Goal: Information Seeking & Learning: Learn about a topic

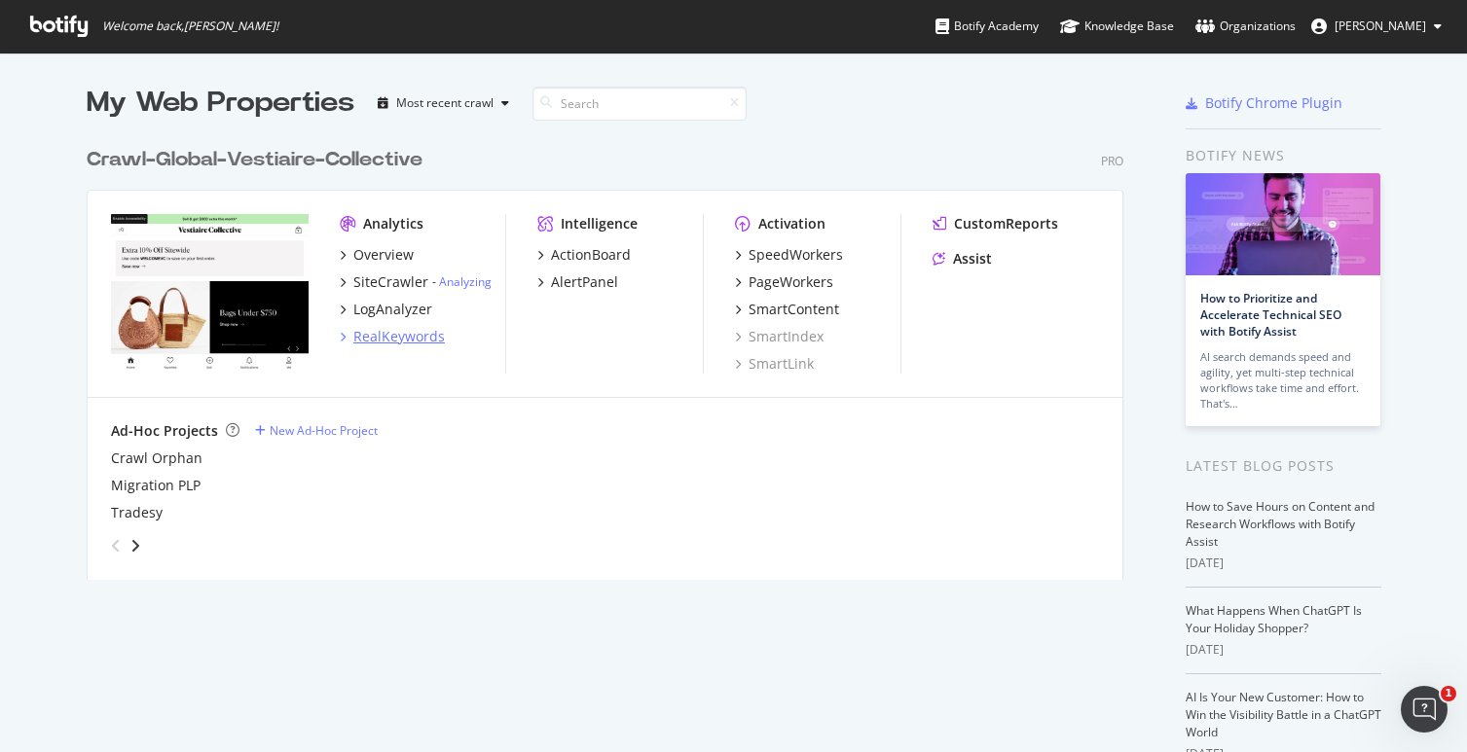
click at [383, 344] on div "RealKeywords" at bounding box center [398, 336] width 91 height 19
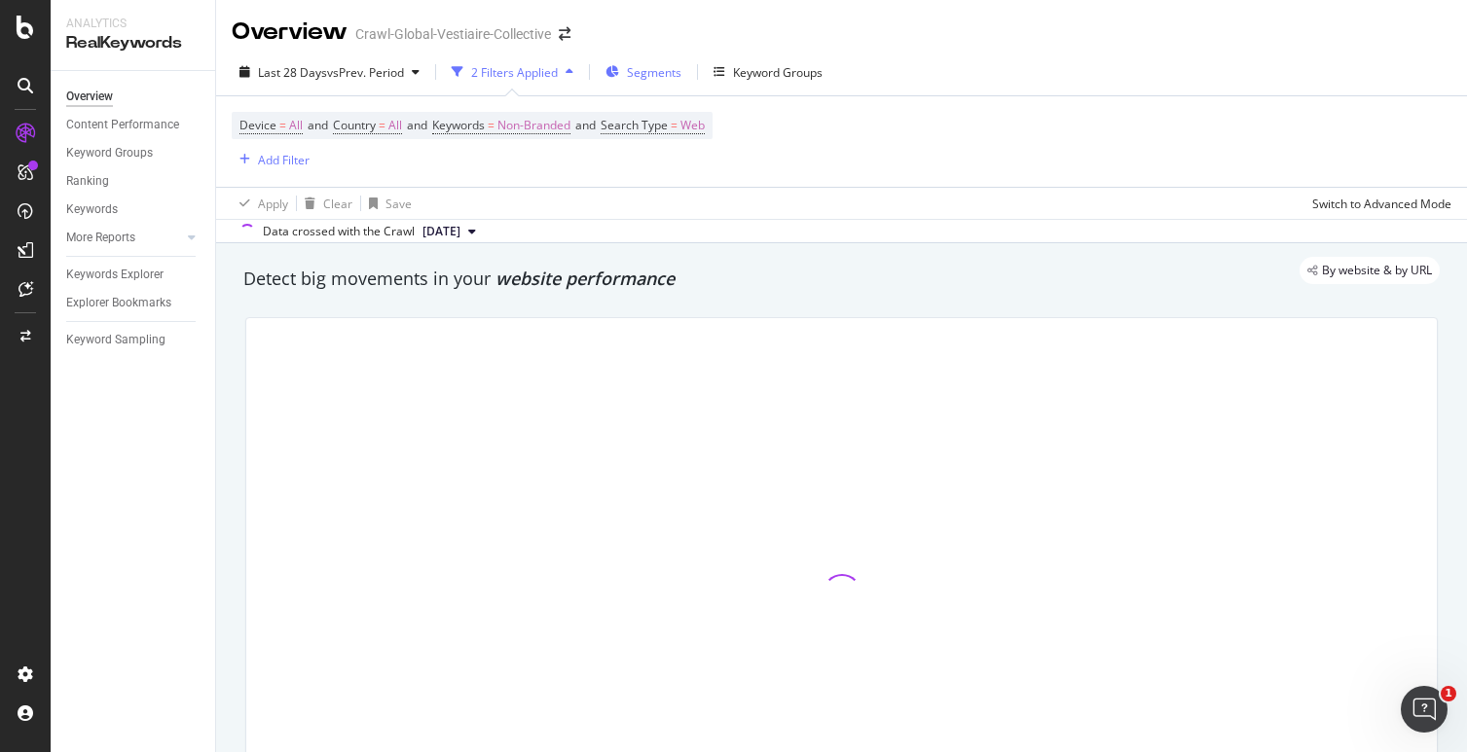
click at [663, 76] on span "Segments" at bounding box center [654, 72] width 55 height 17
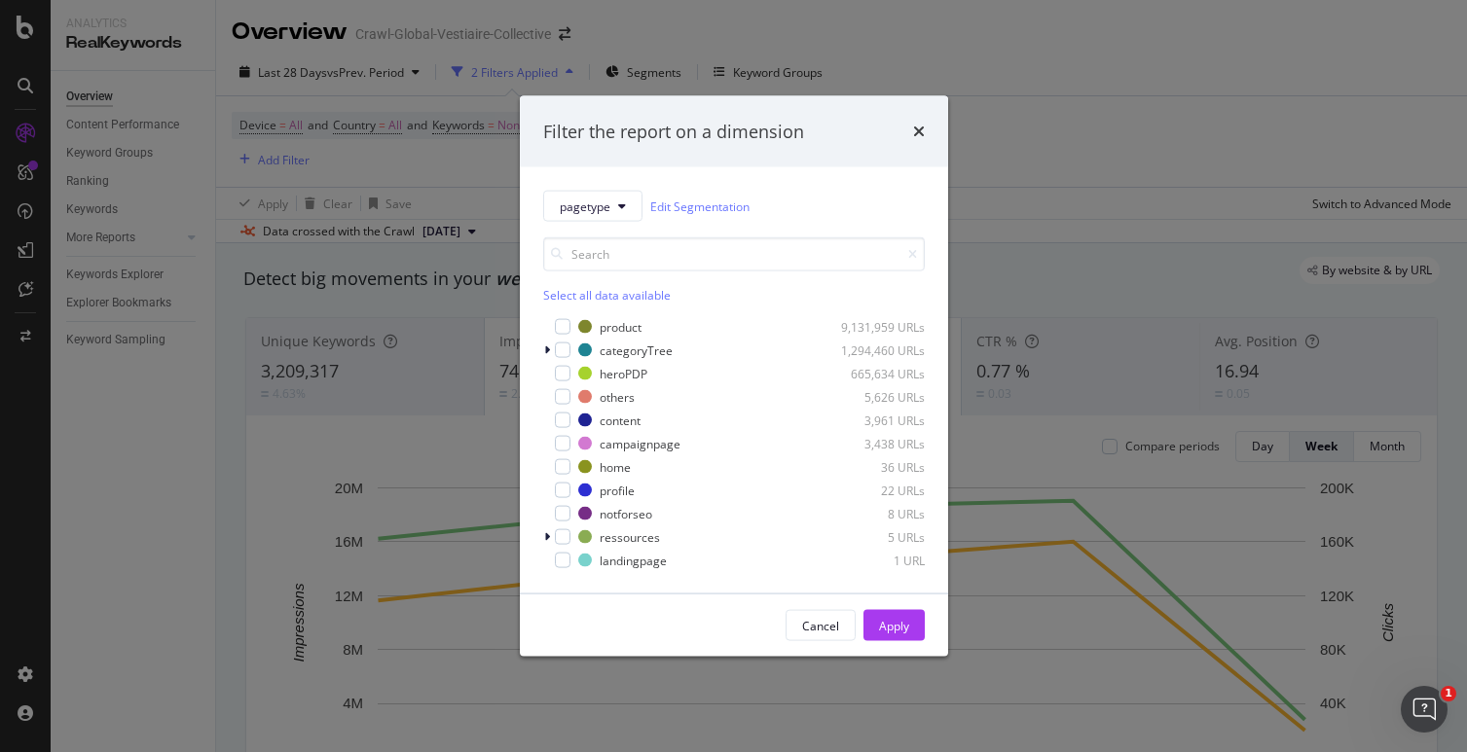
click at [929, 128] on div "Filter the report on a dimension" at bounding box center [734, 131] width 428 height 72
click at [911, 131] on div "Filter the report on a dimension" at bounding box center [734, 131] width 382 height 25
click at [915, 133] on icon "times" at bounding box center [919, 132] width 12 height 16
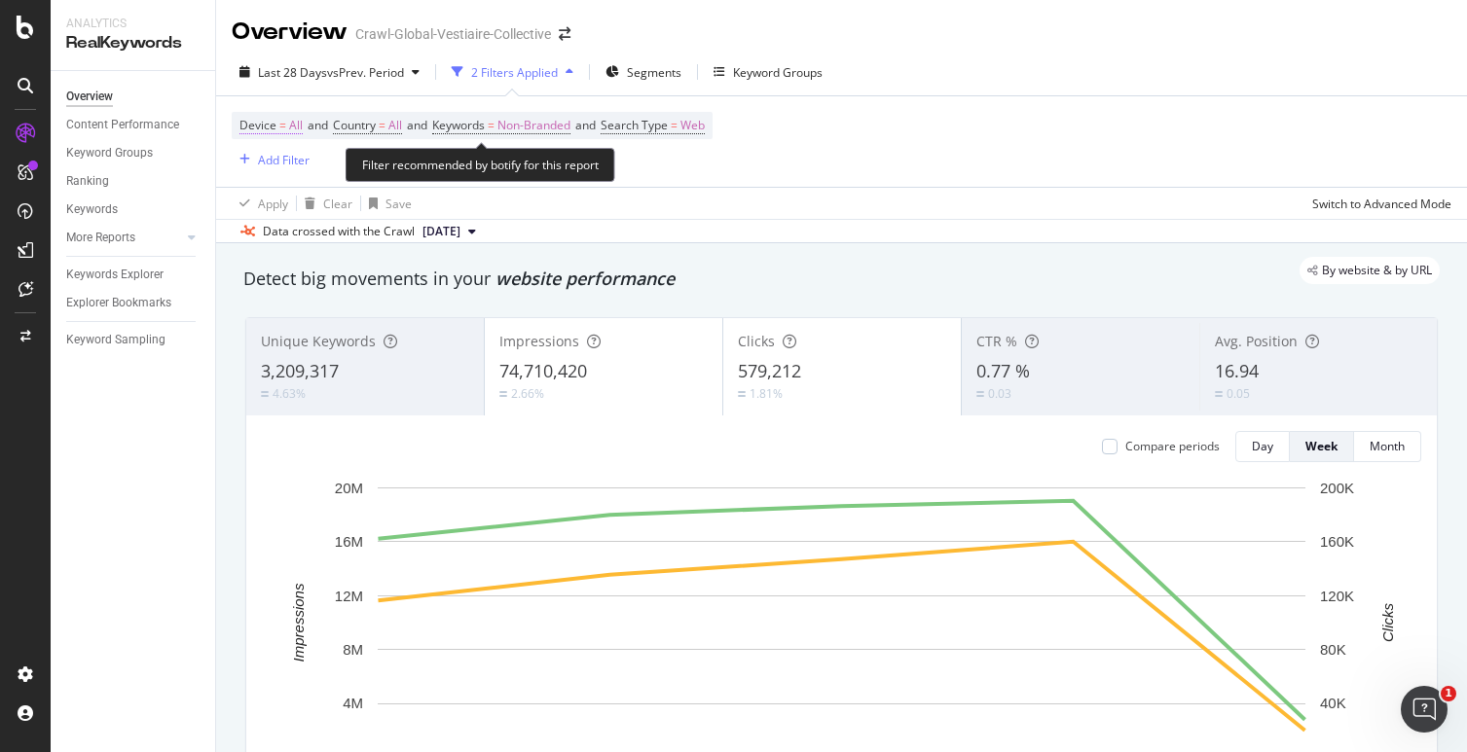
click at [280, 134] on span "Device = All" at bounding box center [270, 126] width 63 height 18
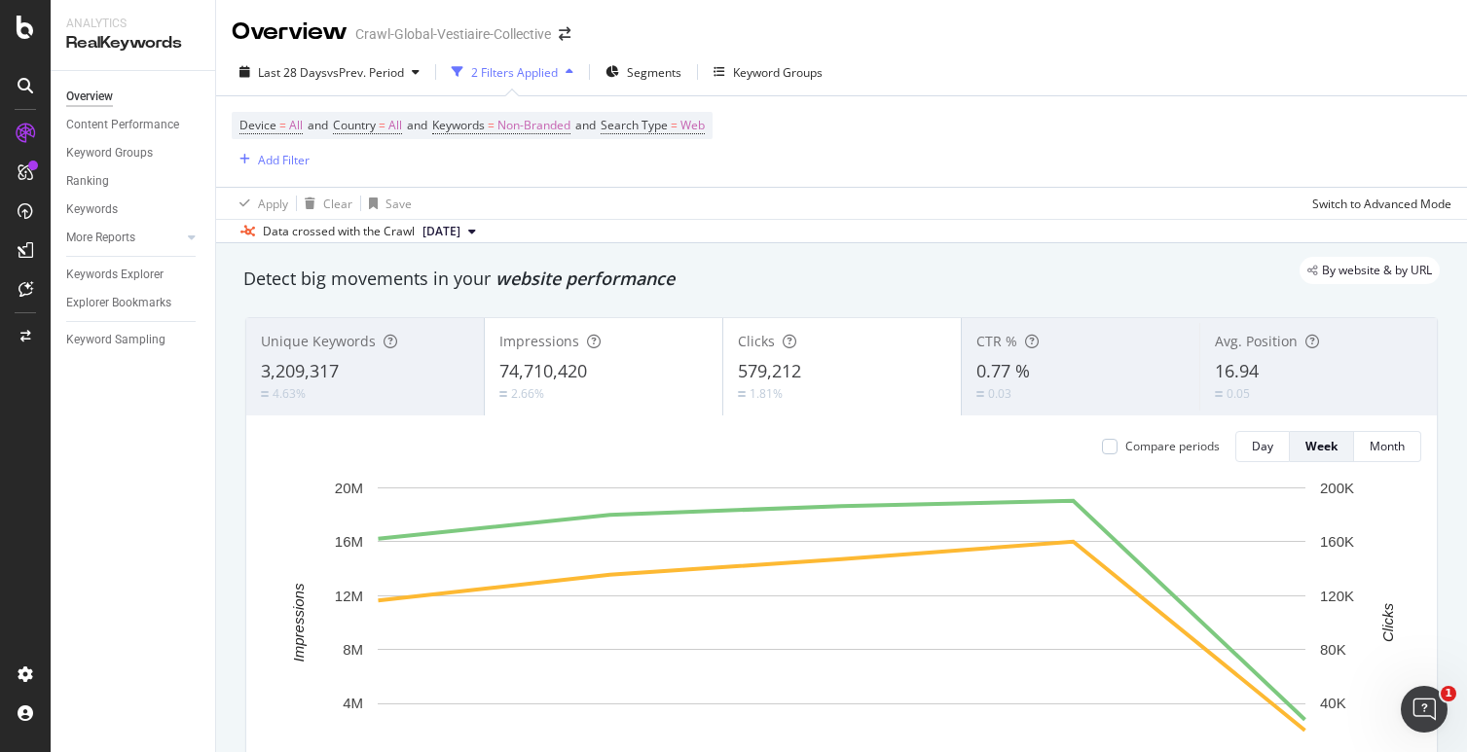
click at [554, 209] on div "Apply Clear Save Switch to Advanced Mode" at bounding box center [841, 203] width 1251 height 32
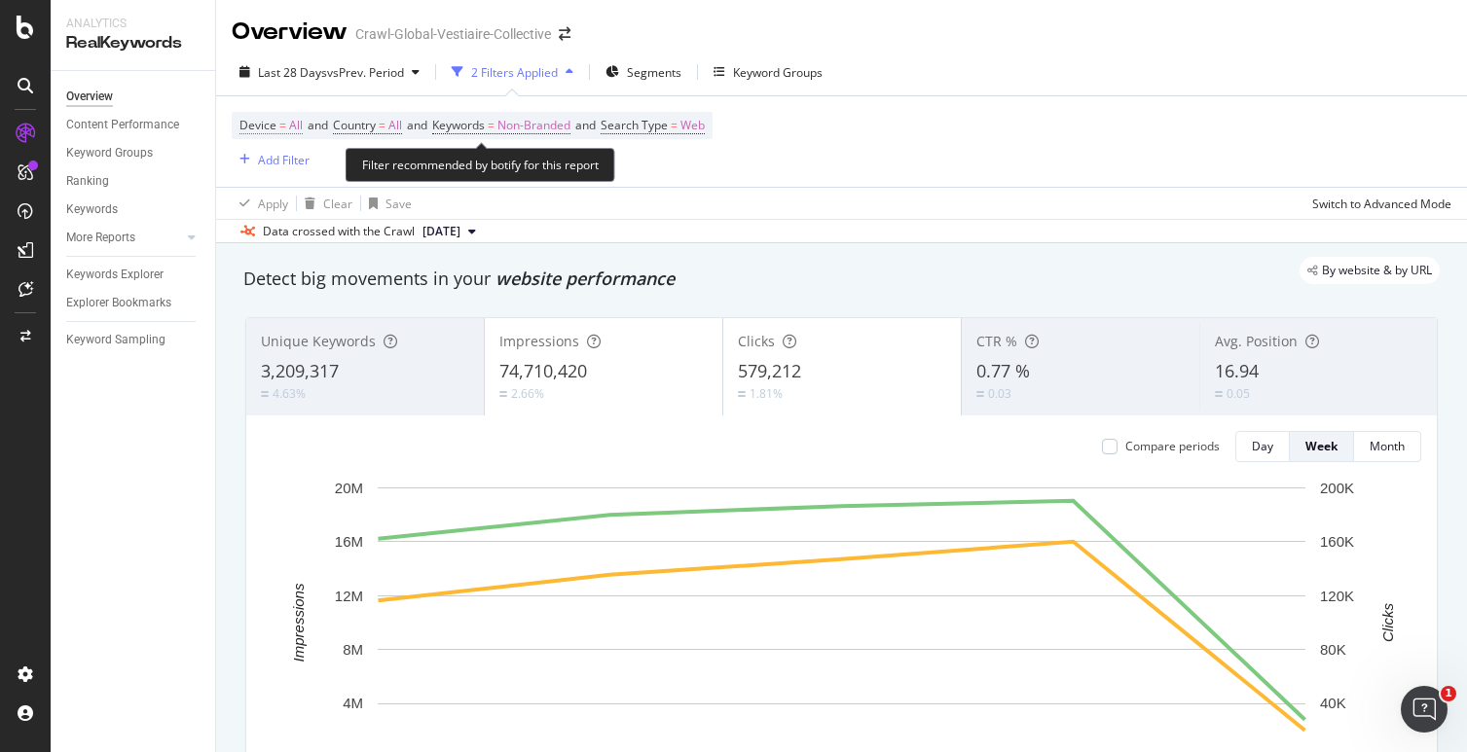
click at [289, 122] on span "All" at bounding box center [296, 125] width 14 height 27
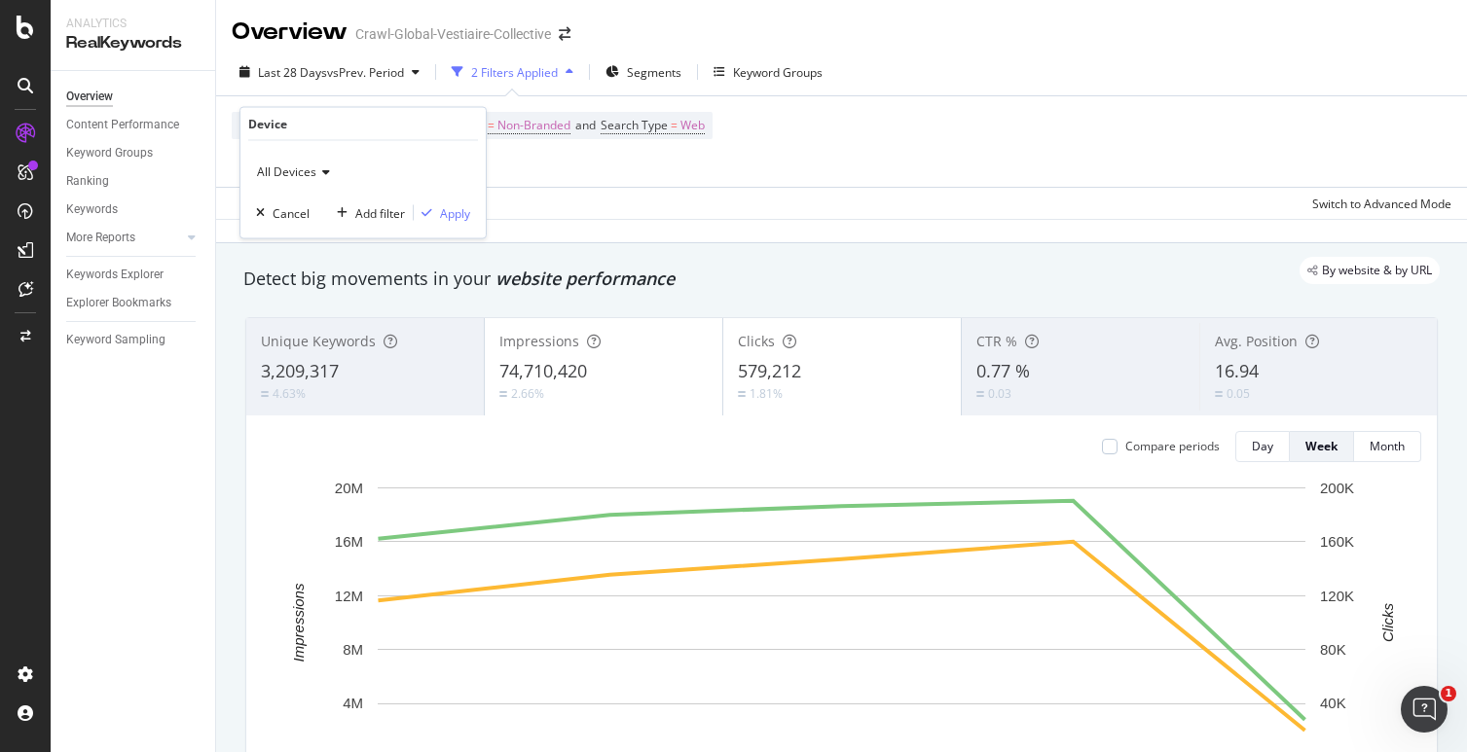
click at [302, 165] on span "All Devices" at bounding box center [286, 172] width 59 height 17
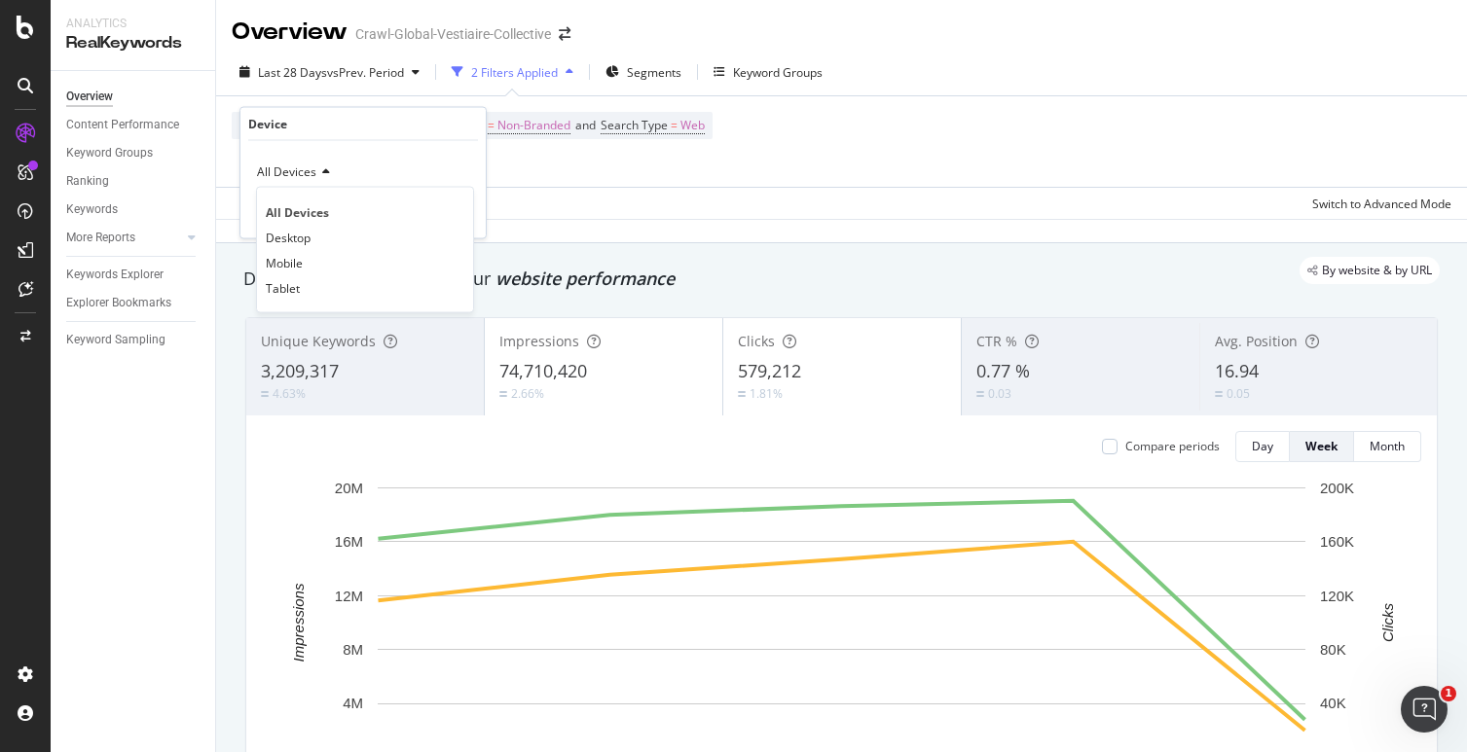
click at [596, 242] on div "Data crossed with the Crawl [DATE]" at bounding box center [841, 230] width 1251 height 23
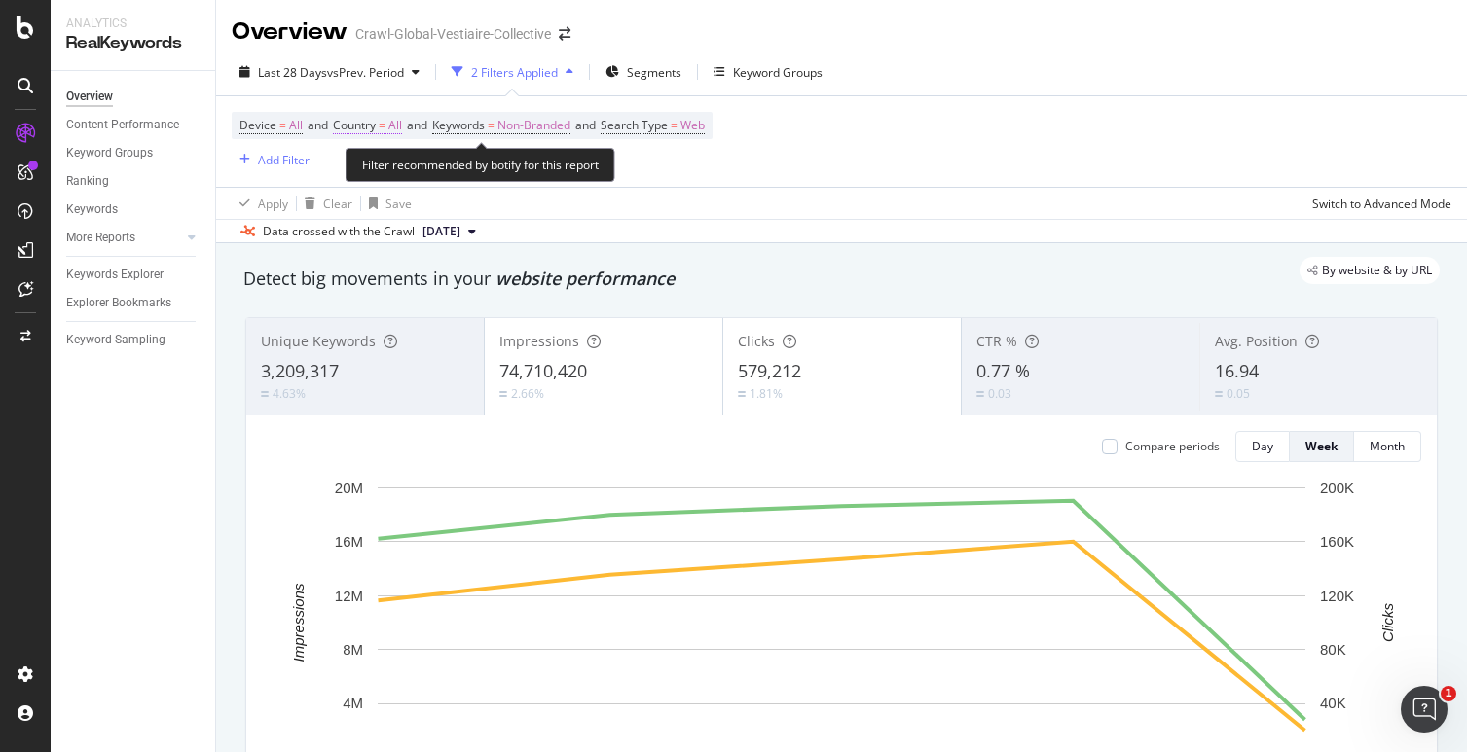
click at [402, 133] on span "All" at bounding box center [395, 125] width 14 height 27
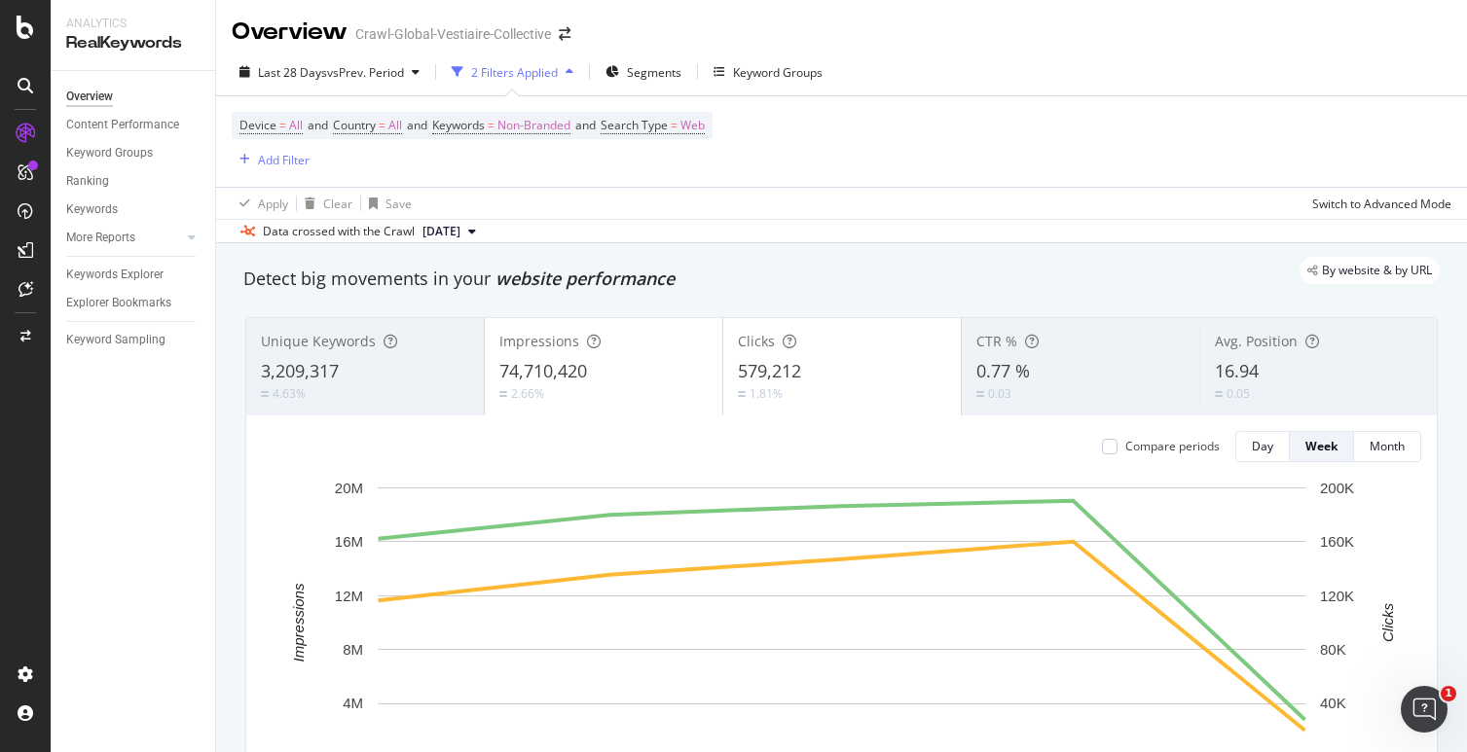
click at [614, 184] on div "Device = All and Country = All and Keywords = Non-Branded and Search Type = Web…" at bounding box center [842, 141] width 1220 height 91
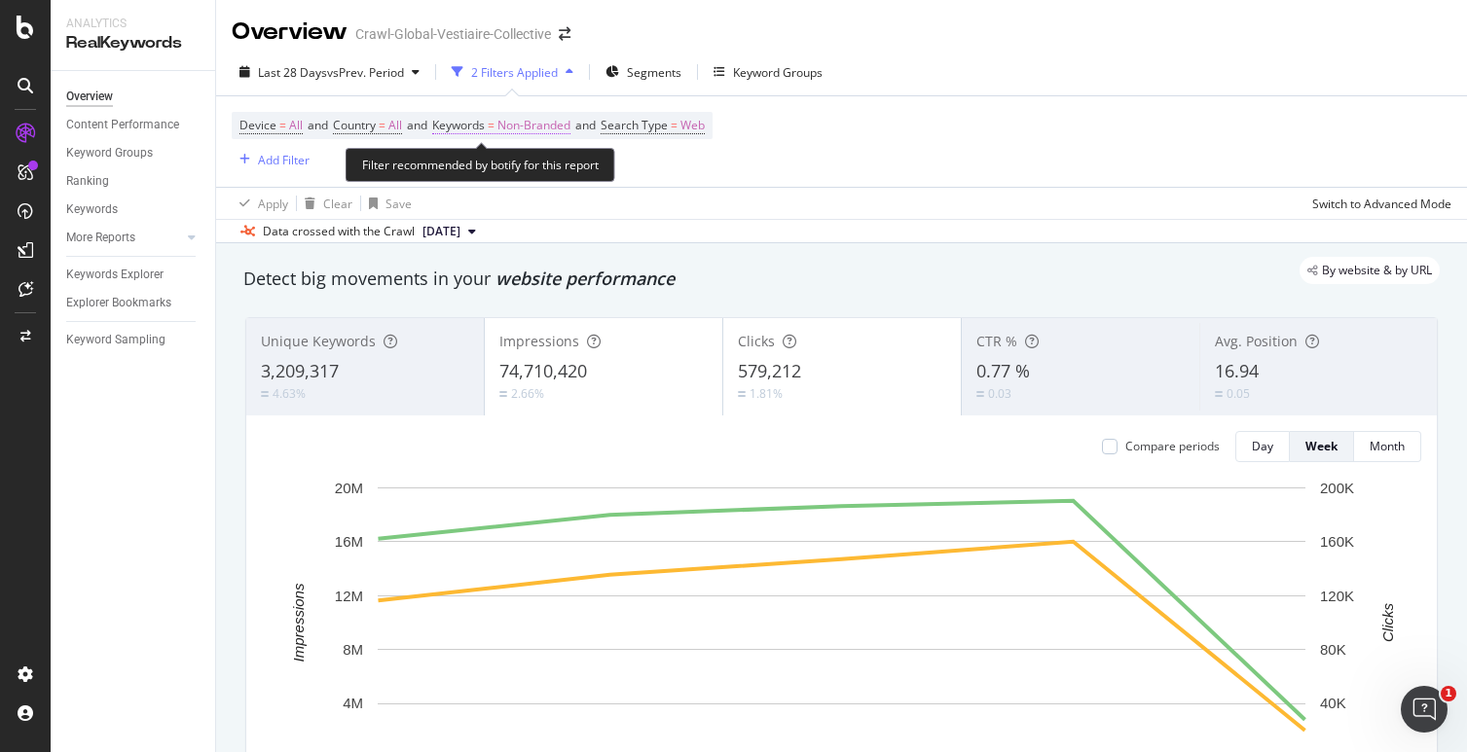
click at [560, 132] on span "Non-Branded" at bounding box center [533, 125] width 73 height 27
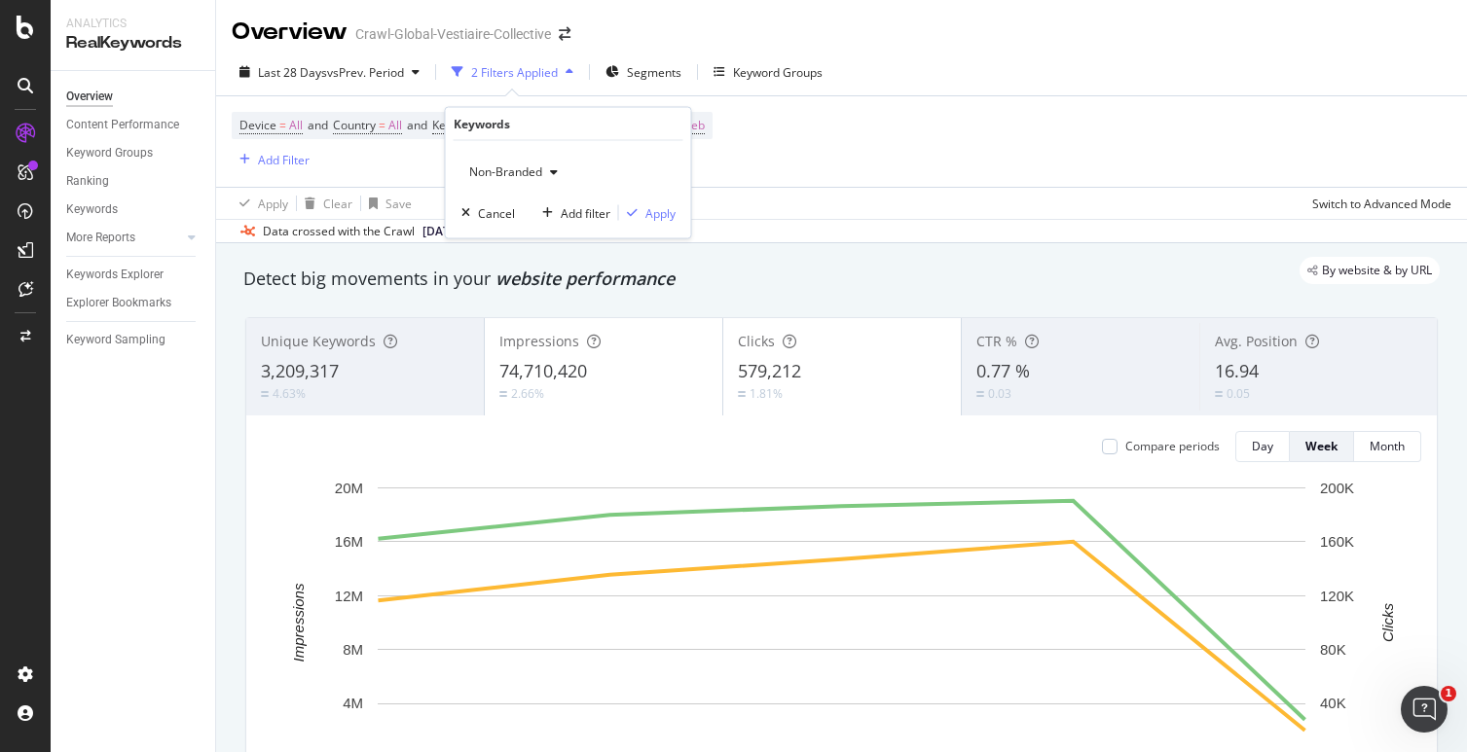
click at [529, 159] on div "Non-Branded" at bounding box center [513, 172] width 104 height 29
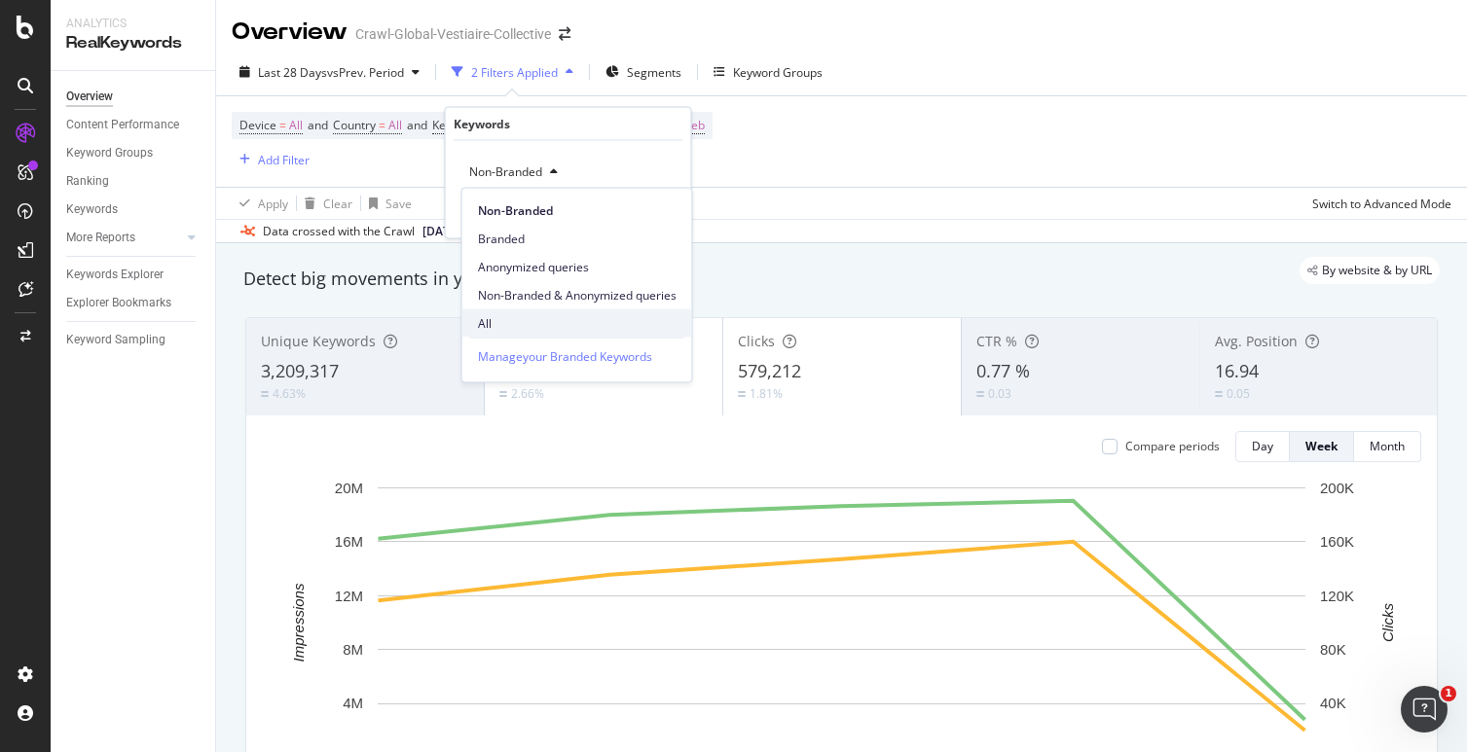
click at [499, 321] on span "All" at bounding box center [577, 323] width 199 height 18
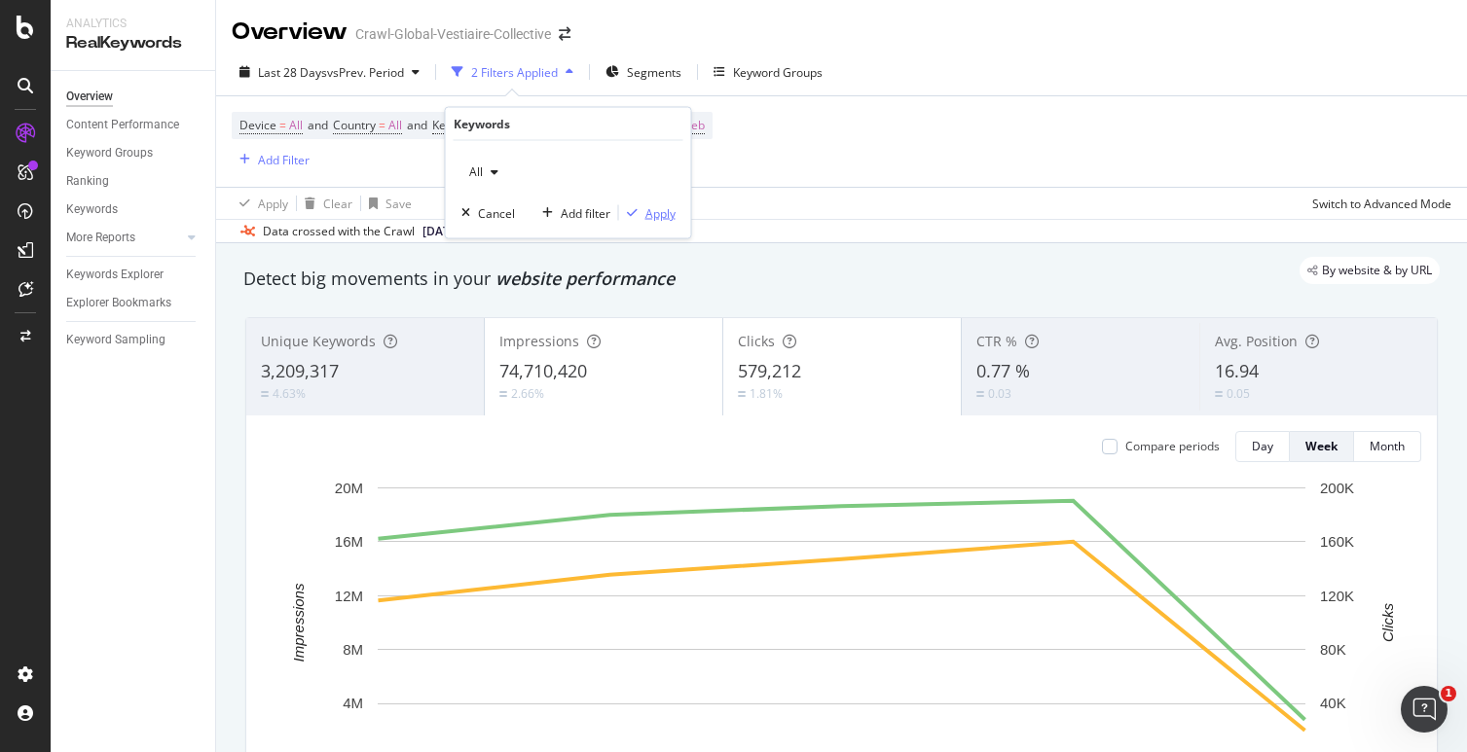
click at [657, 217] on div "Apply" at bounding box center [660, 212] width 30 height 17
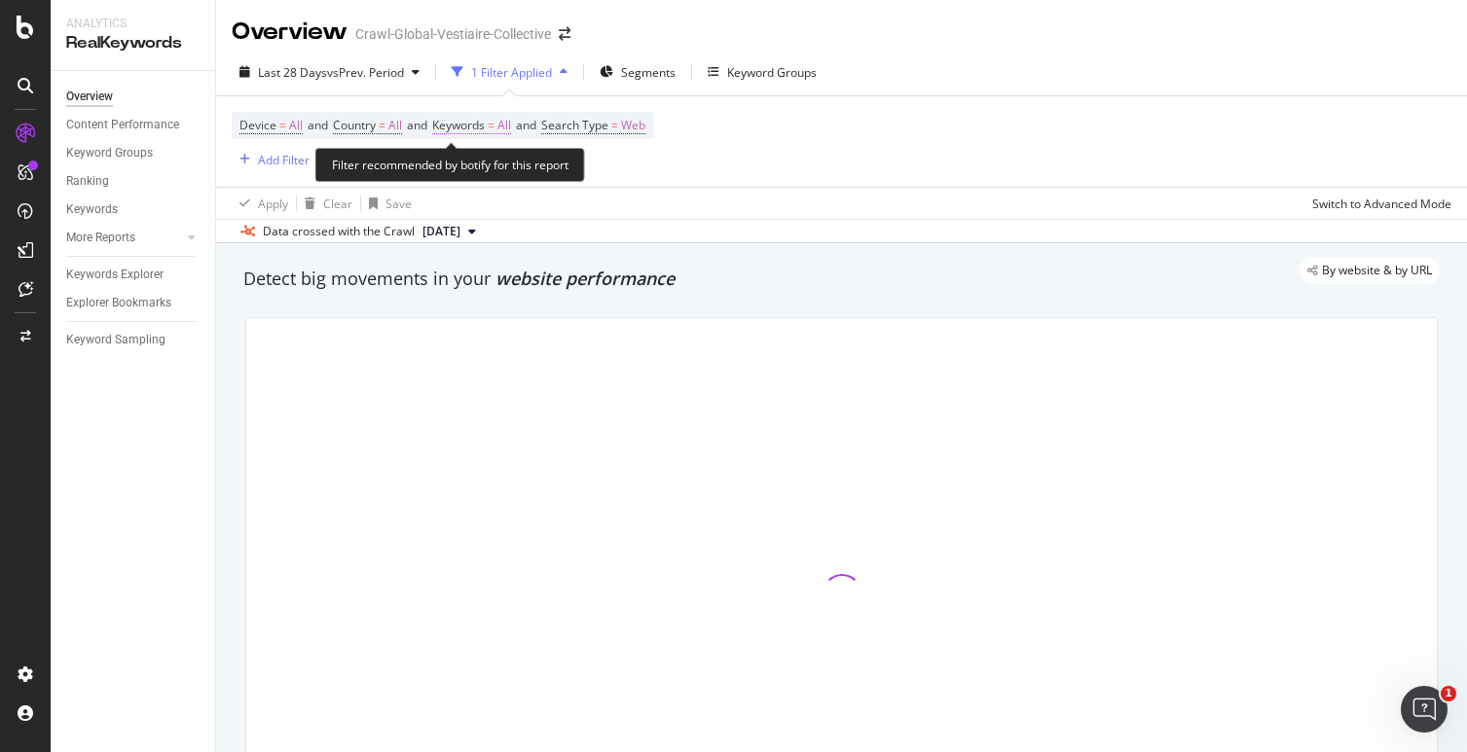
click at [485, 122] on span "Keywords" at bounding box center [458, 125] width 53 height 17
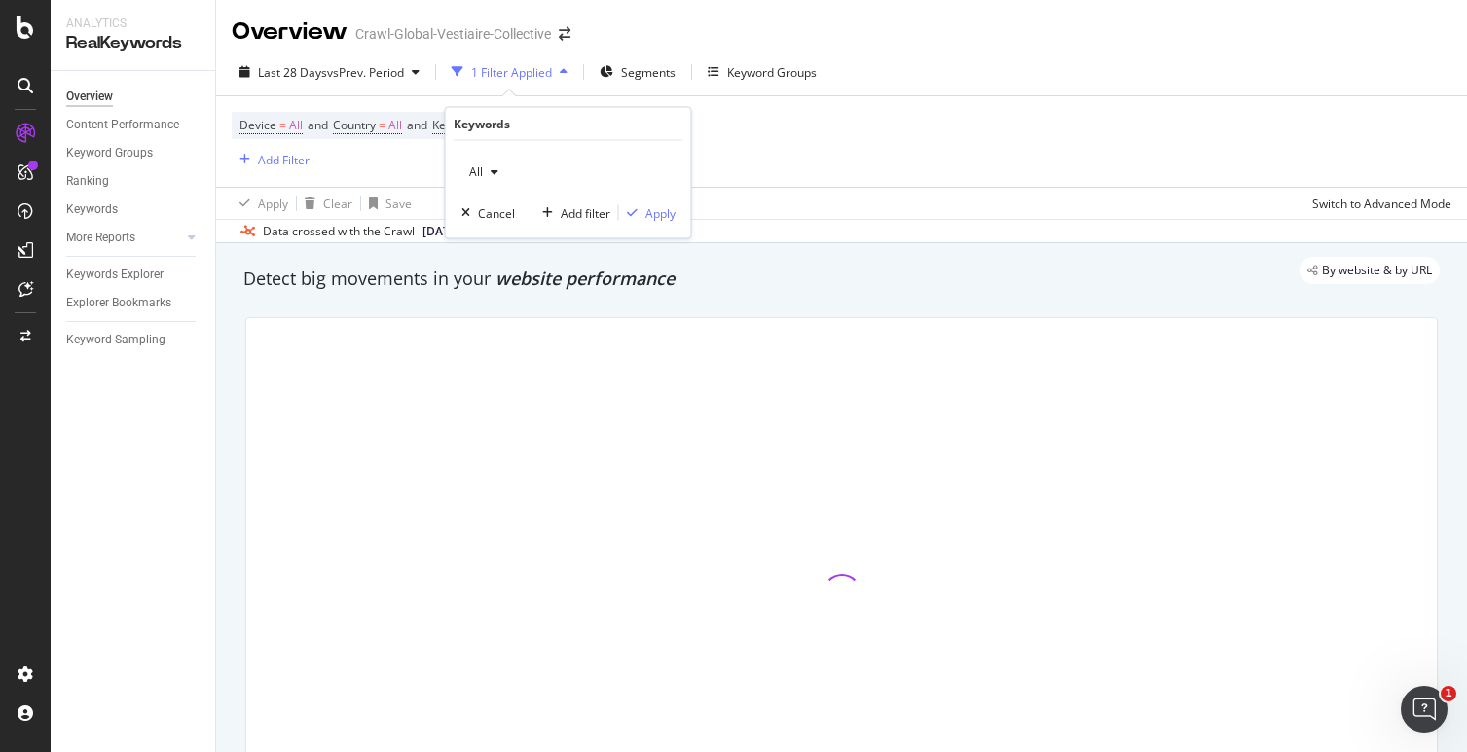
click at [484, 164] on div "All" at bounding box center [483, 172] width 45 height 29
click at [770, 227] on div "Data crossed with the Crawl [DATE]" at bounding box center [841, 230] width 1251 height 23
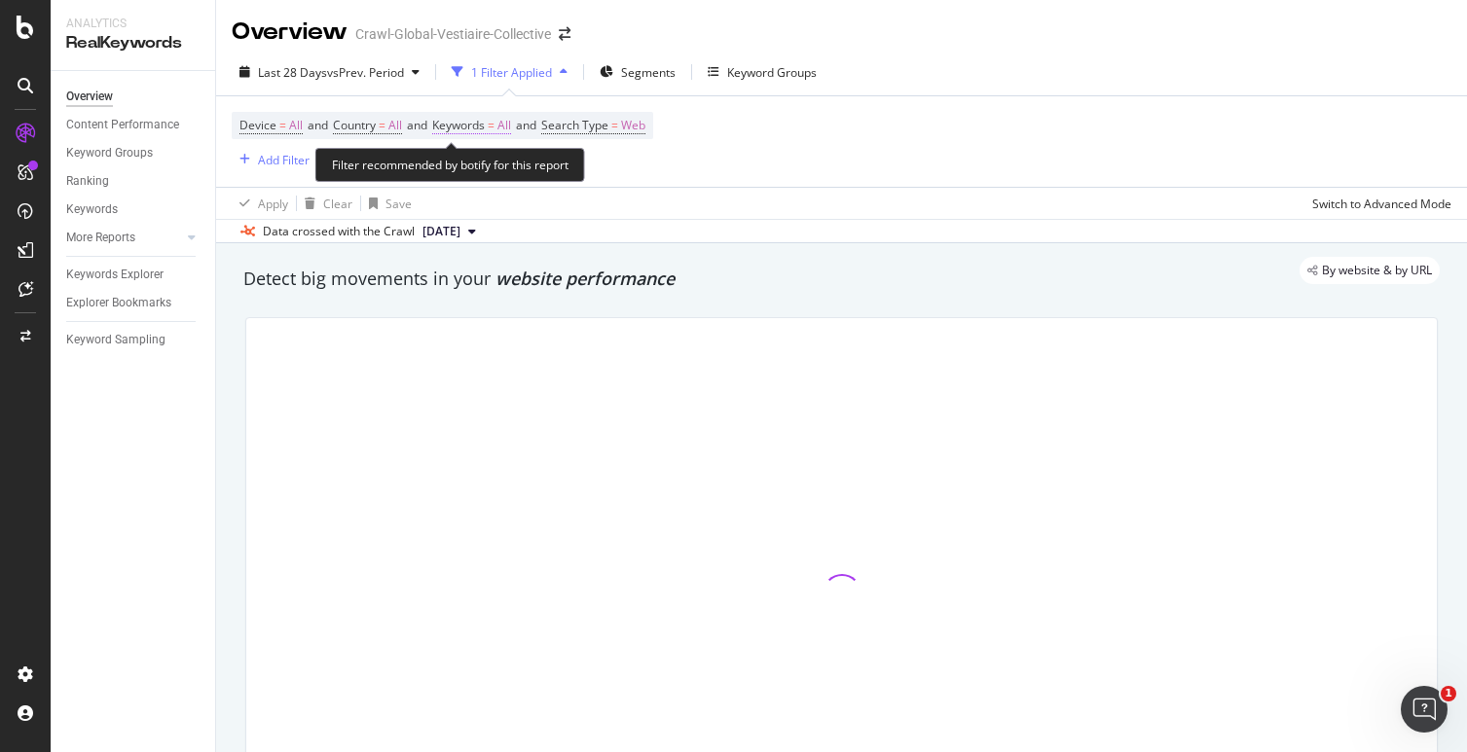
click at [475, 127] on span "Keywords" at bounding box center [458, 125] width 53 height 17
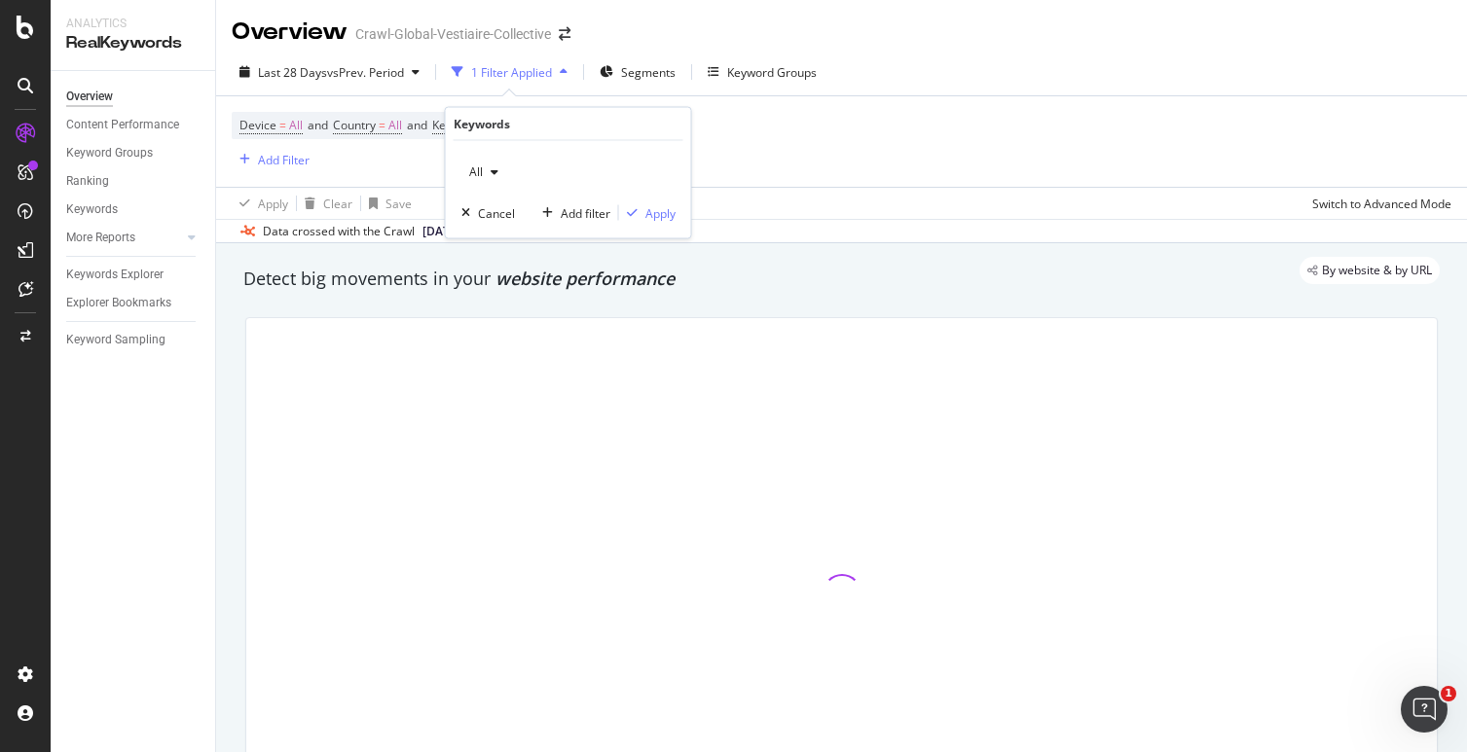
click at [783, 204] on div "Apply Clear Save Switch to Advanced Mode" at bounding box center [841, 203] width 1251 height 32
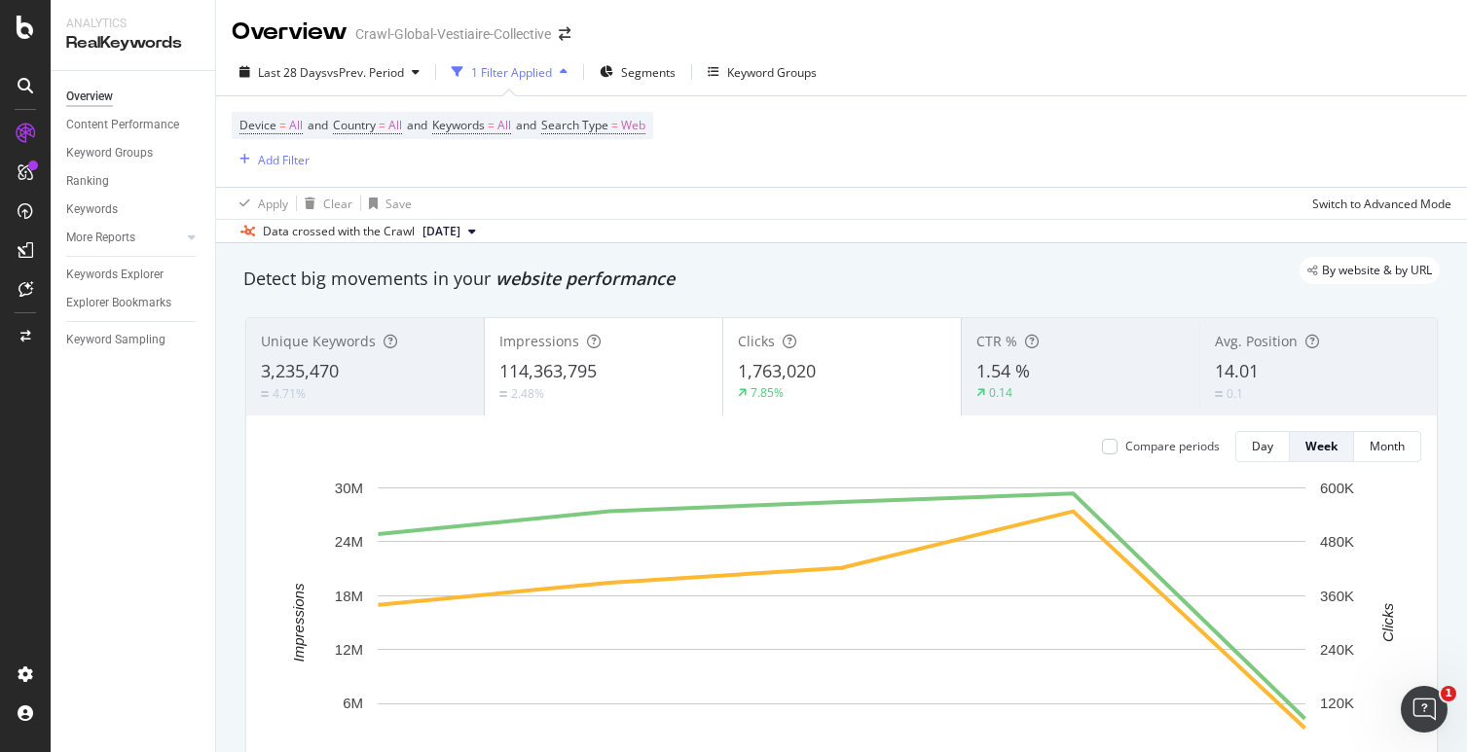
click at [25, 25] on icon at bounding box center [26, 27] width 18 height 23
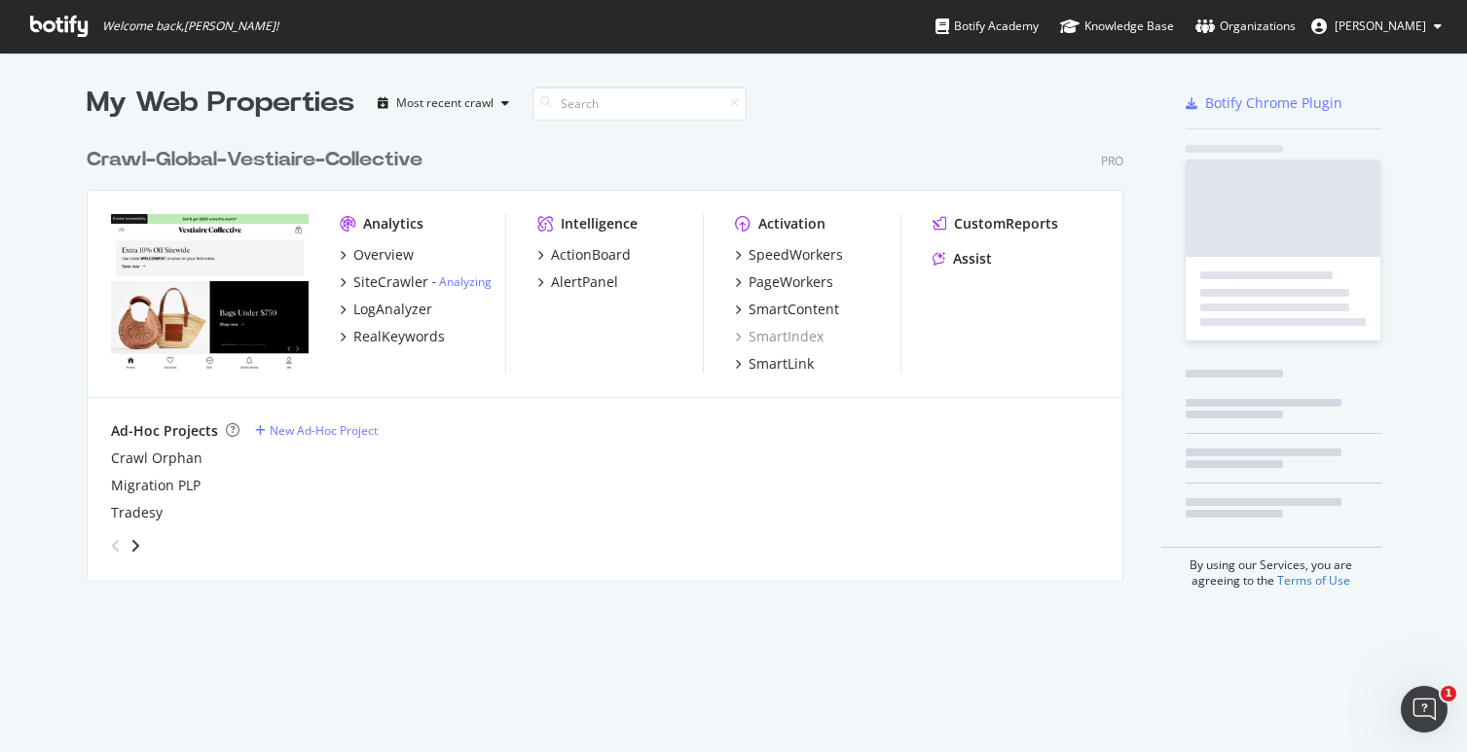
scroll to position [752, 1467]
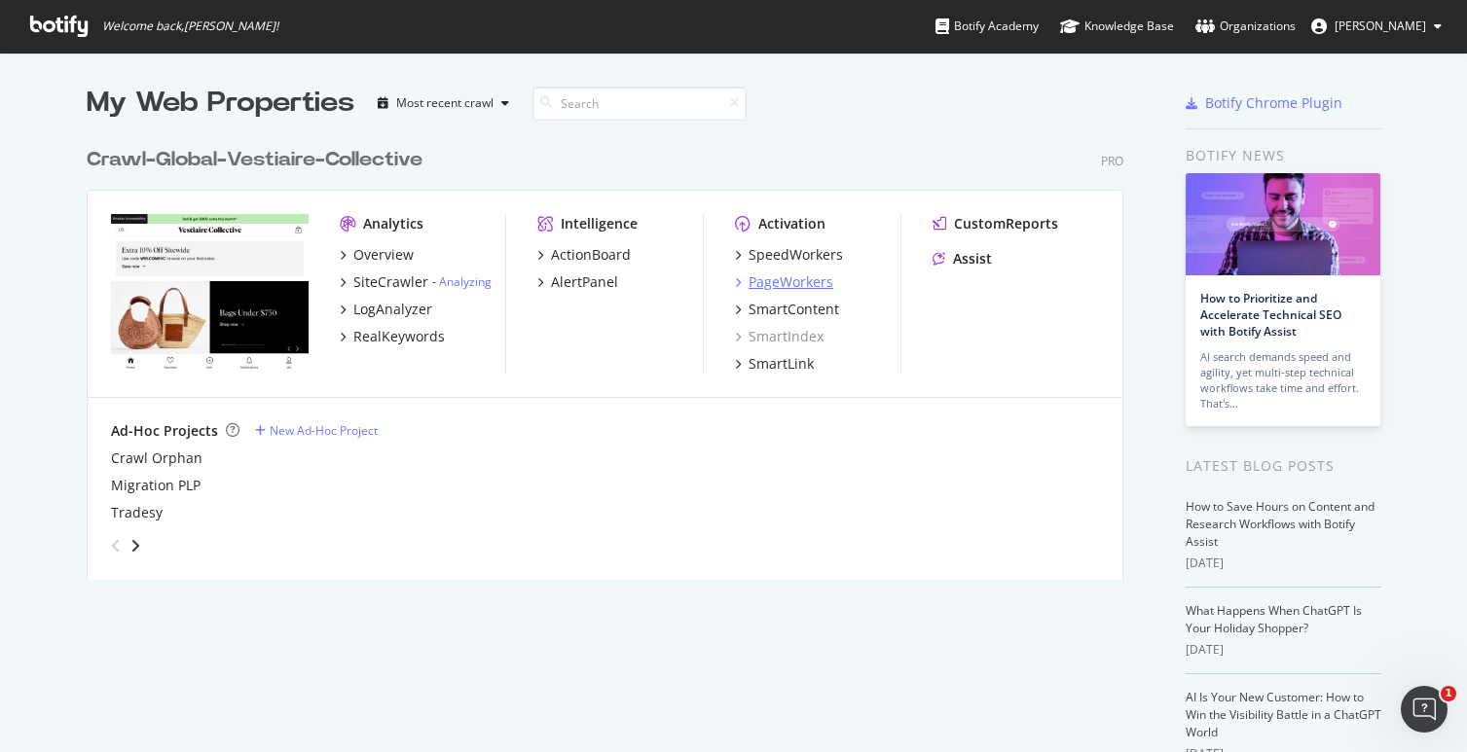
click at [779, 285] on div "PageWorkers" at bounding box center [791, 282] width 85 height 19
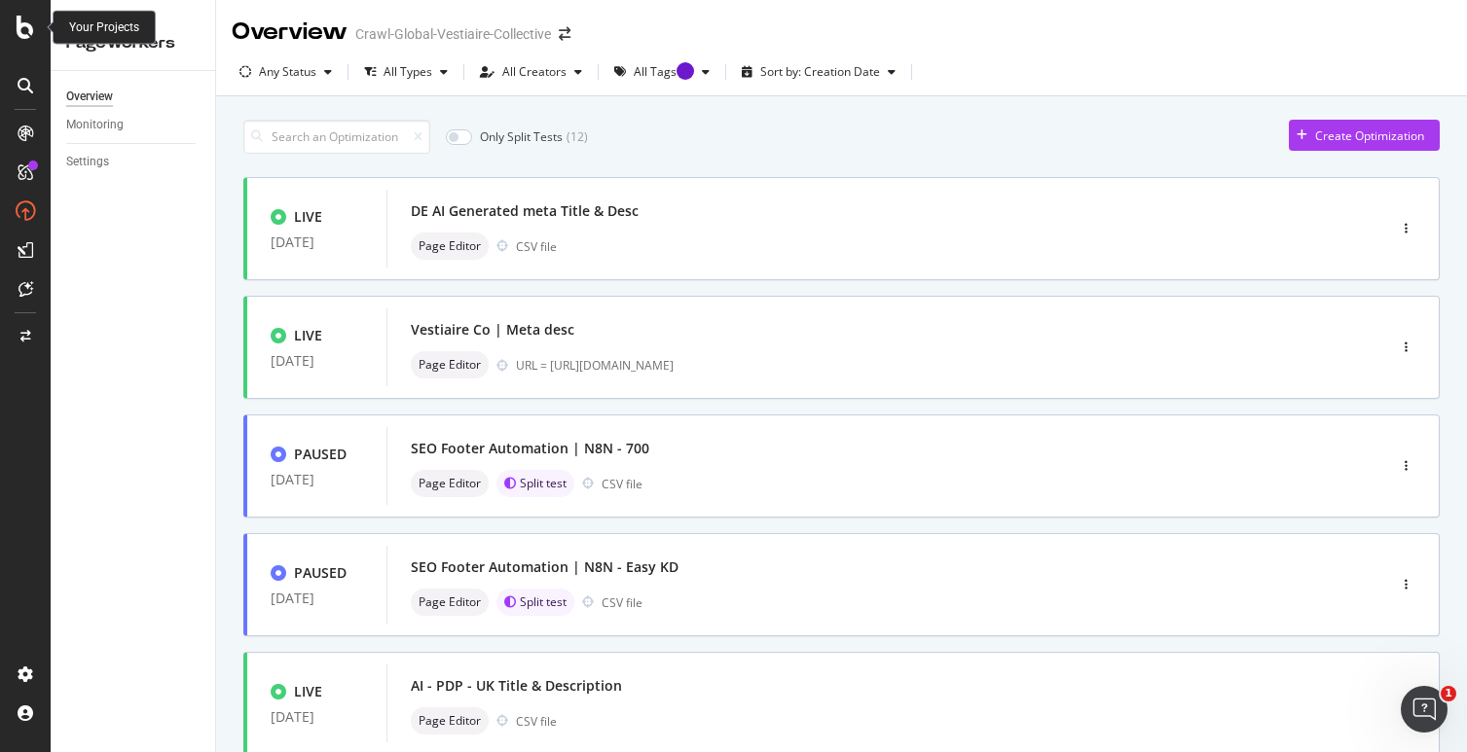
click at [20, 31] on icon at bounding box center [26, 27] width 18 height 23
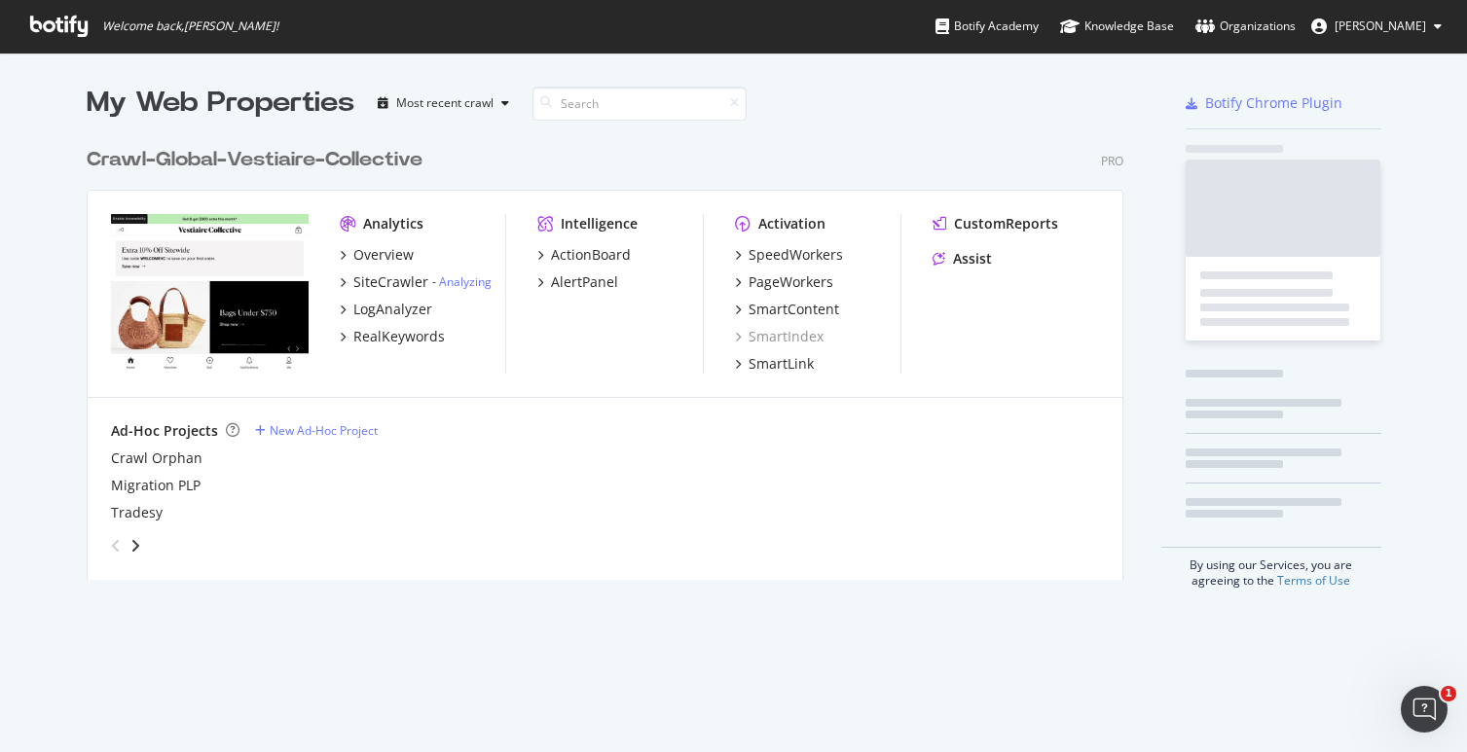
scroll to position [752, 1467]
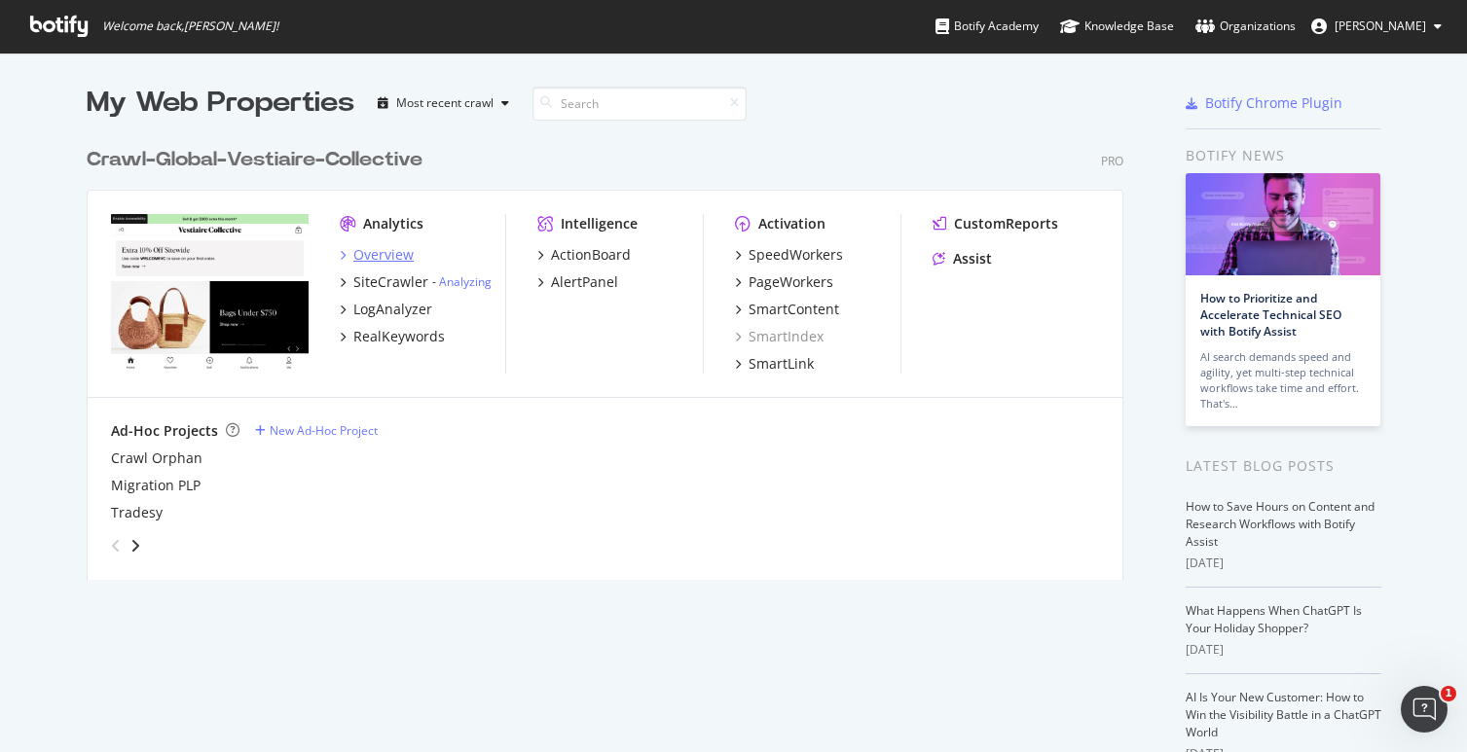
click at [387, 263] on div "Overview" at bounding box center [383, 254] width 60 height 19
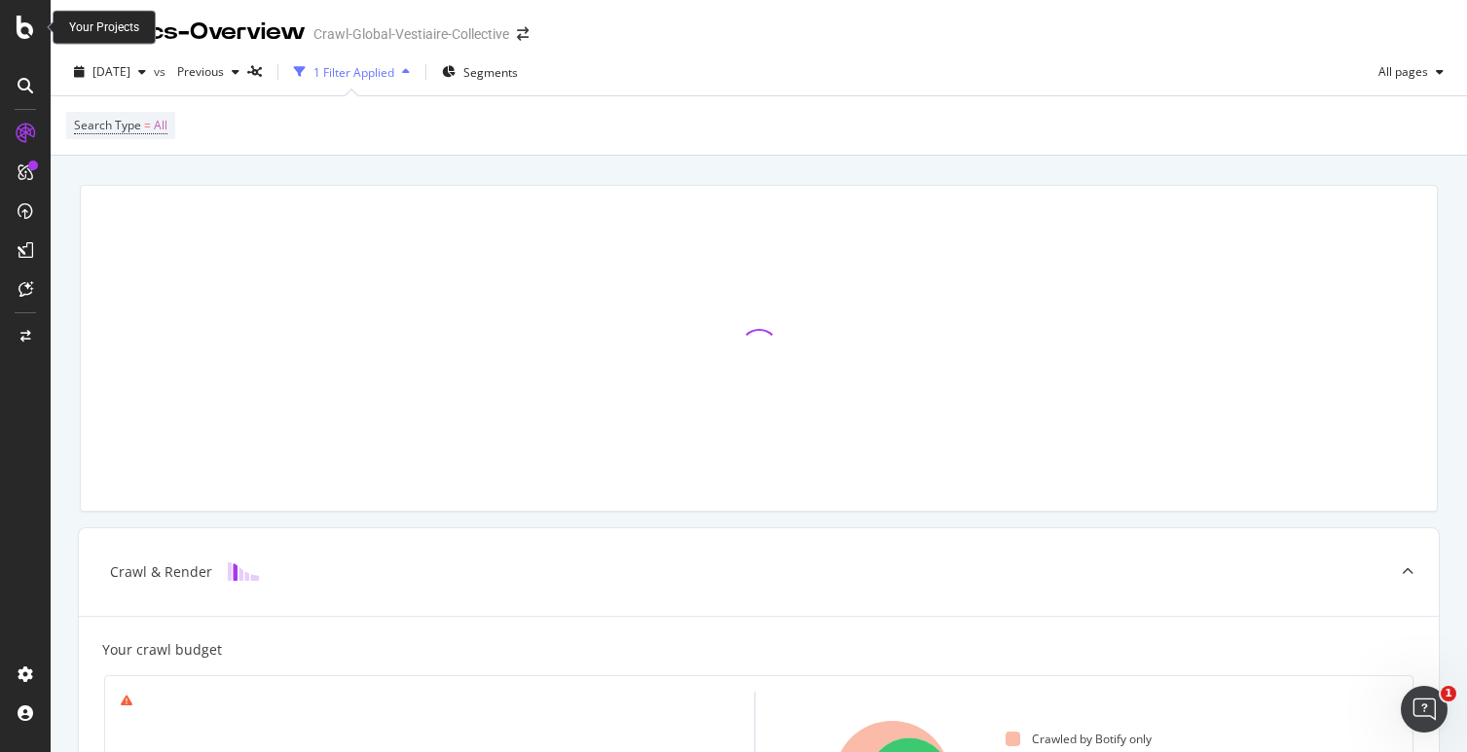
click at [31, 32] on icon at bounding box center [26, 27] width 18 height 23
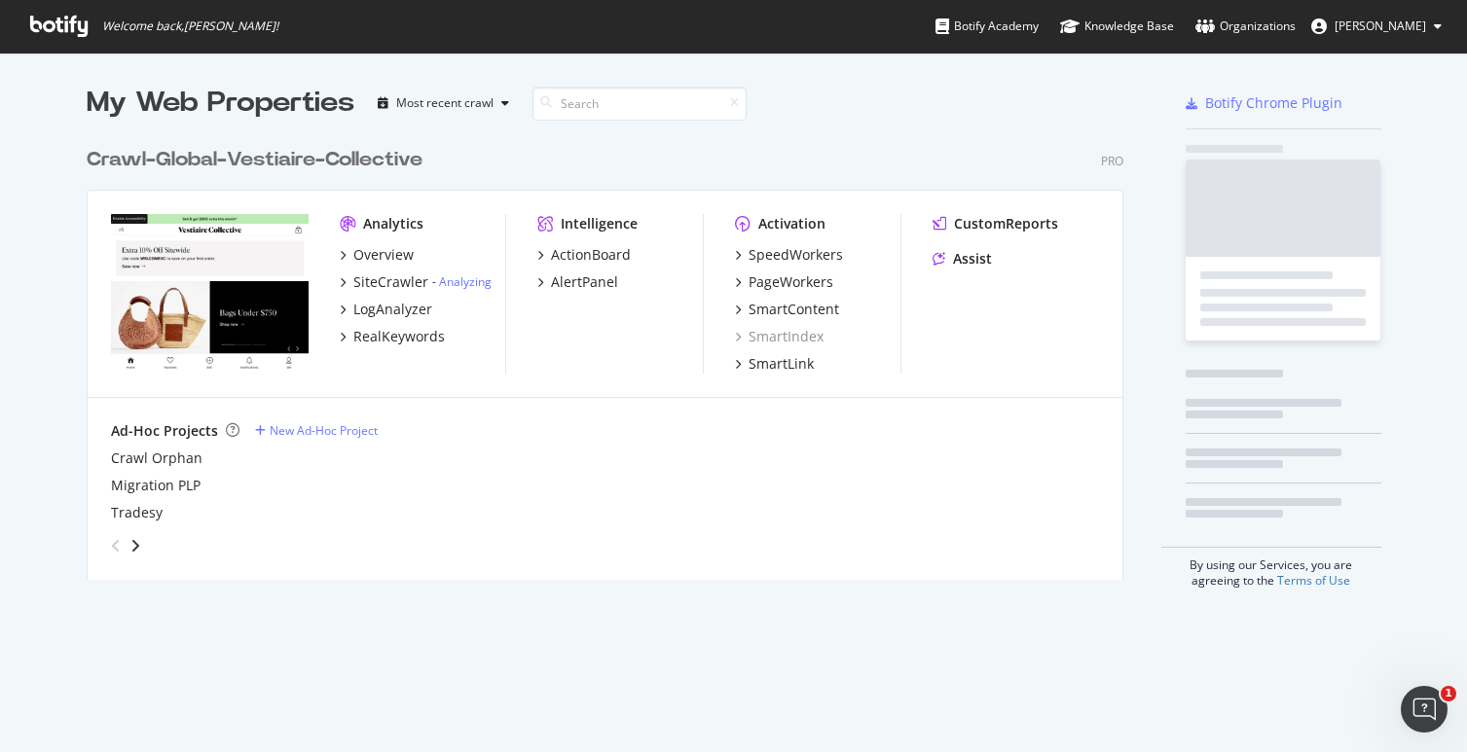
scroll to position [752, 1467]
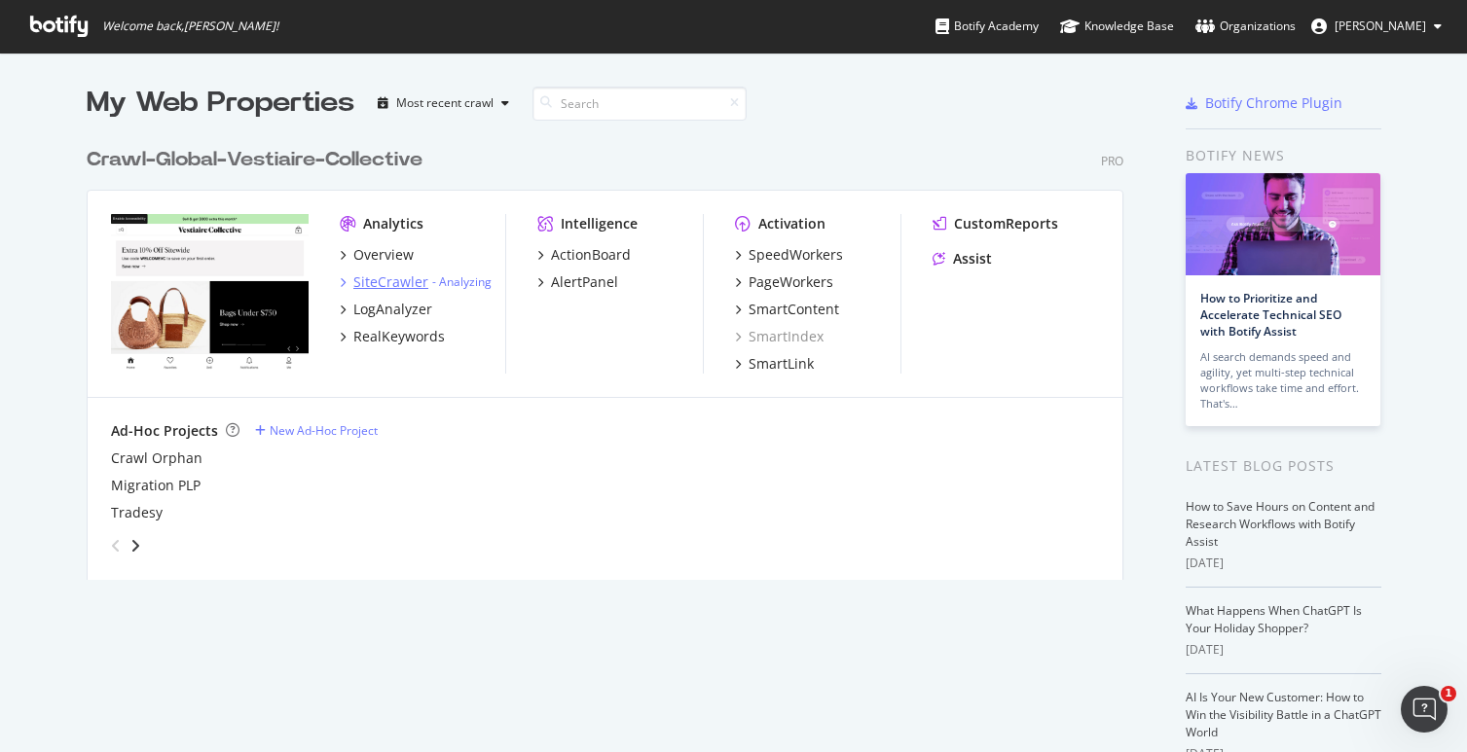
click at [380, 287] on div "SiteCrawler" at bounding box center [390, 282] width 75 height 19
